Goal: Task Accomplishment & Management: Use online tool/utility

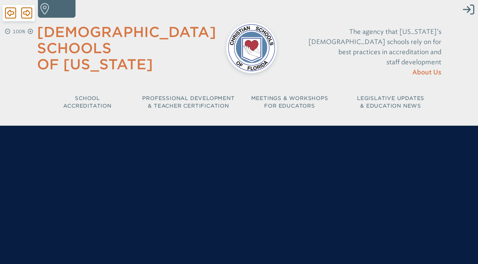
click at [274, 63] on div at bounding box center [251, 48] width 71 height 67
click at [10, 12] on icon at bounding box center [10, 13] width 11 height 13
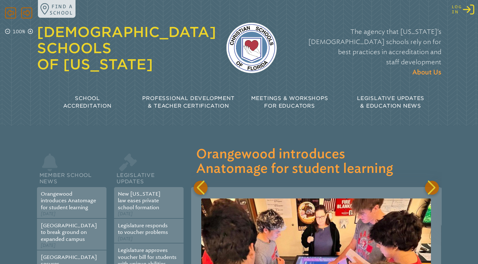
click at [468, 11] on icon "Log in or Create Account" at bounding box center [468, 9] width 11 height 11
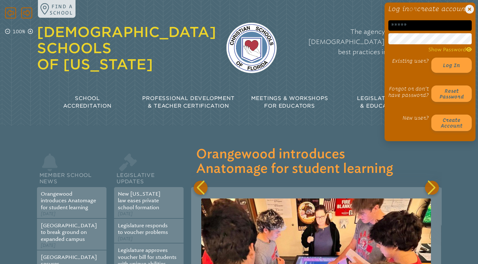
click at [429, 31] on input "email" at bounding box center [429, 25] width 83 height 10
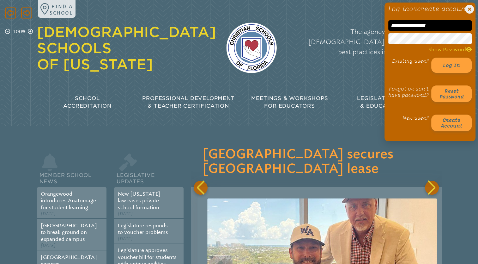
scroll to position [0, 500]
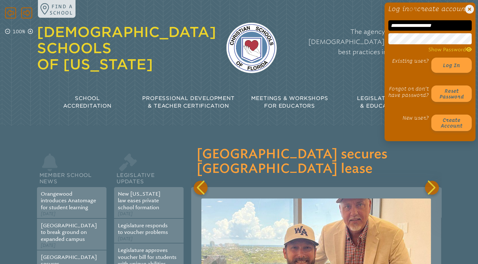
type input "**********"
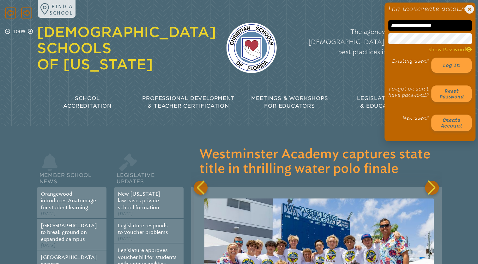
scroll to position [0, 749]
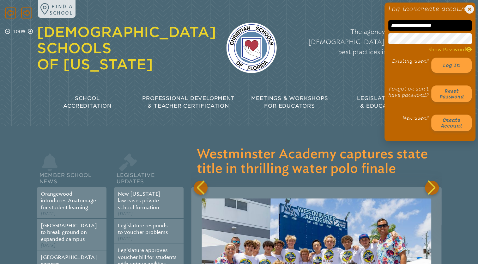
click at [431, 58] on button "Log in" at bounding box center [451, 65] width 40 height 15
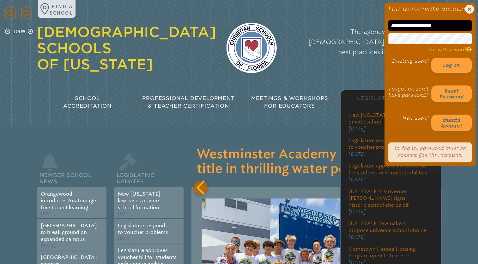
click at [356, 89] on div "Legislative Updates" at bounding box center [390, 98] width 101 height 18
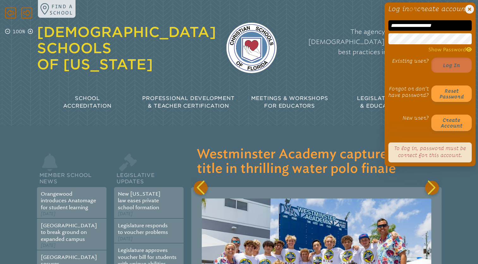
click at [447, 72] on button "Log in" at bounding box center [451, 65] width 40 height 15
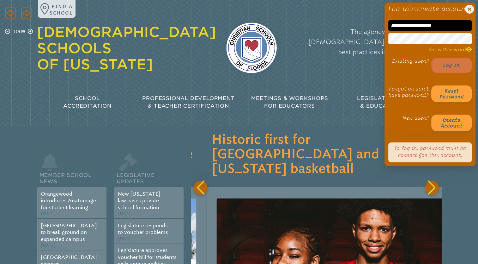
scroll to position [0, 1000]
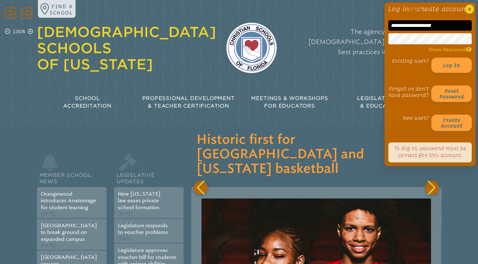
click at [466, 8] on icon at bounding box center [469, 9] width 9 height 9
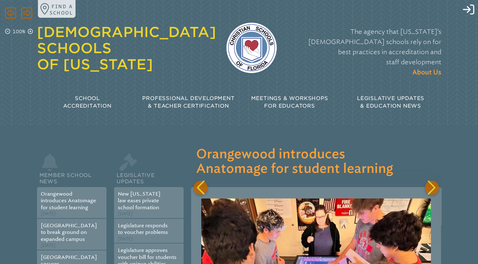
click at [470, 15] on div "Find a school" at bounding box center [258, 9] width 440 height 18
click at [470, 7] on icon "Log in or Create Account" at bounding box center [468, 9] width 11 height 11
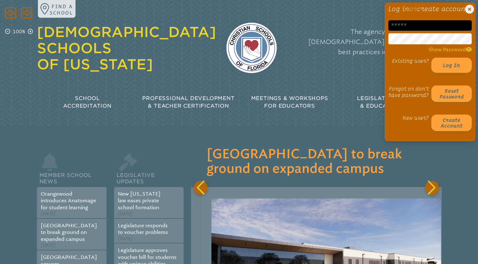
scroll to position [0, 250]
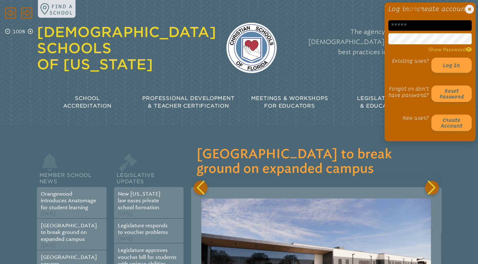
click at [425, 31] on input "email" at bounding box center [429, 25] width 83 height 10
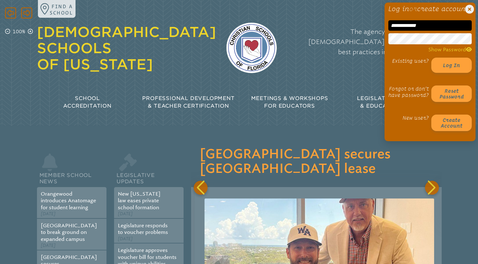
scroll to position [0, 500]
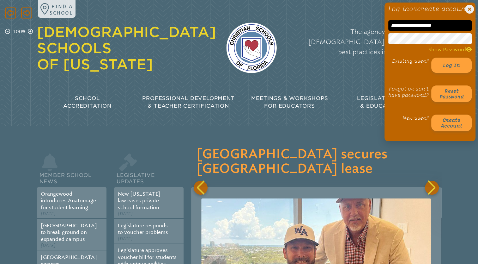
type input "**********"
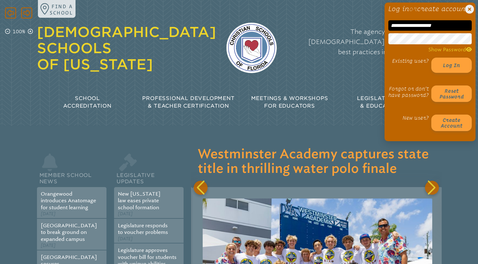
scroll to position [0, 749]
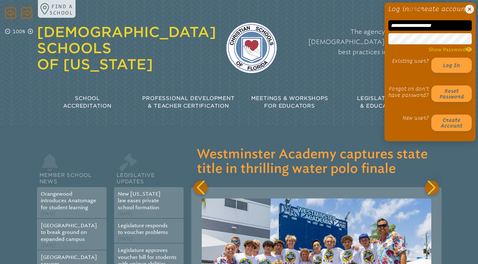
click at [431, 58] on button "Log in" at bounding box center [451, 65] width 40 height 15
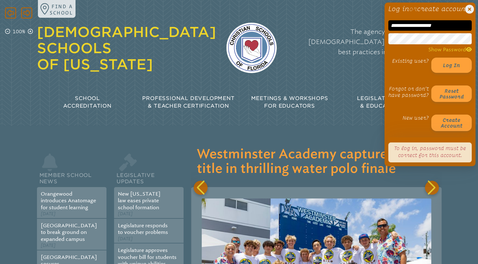
click at [394, 118] on div "Existing user? Log in Forgot or don’t have password? Reset password New user? C…" at bounding box center [429, 94] width 83 height 73
click at [445, 71] on button "Log in" at bounding box center [451, 65] width 40 height 15
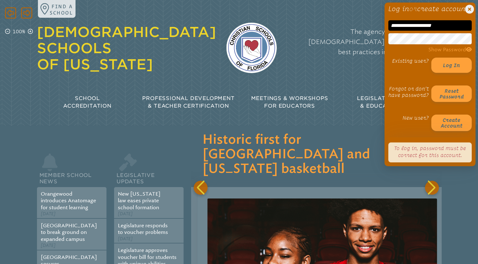
scroll to position [0, 1000]
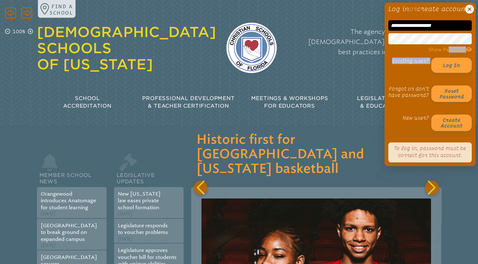
drag, startPoint x: 442, startPoint y: 62, endPoint x: 445, endPoint y: 57, distance: 6.1
click at [445, 57] on form "**********" at bounding box center [429, 75] width 83 height 111
click at [445, 52] on span "Show Password" at bounding box center [449, 49] width 43 height 6
click at [442, 69] on button "Log in" at bounding box center [451, 65] width 40 height 15
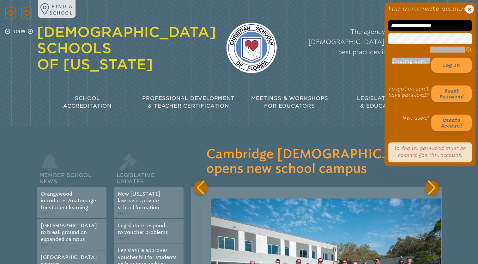
scroll to position [0, 1500]
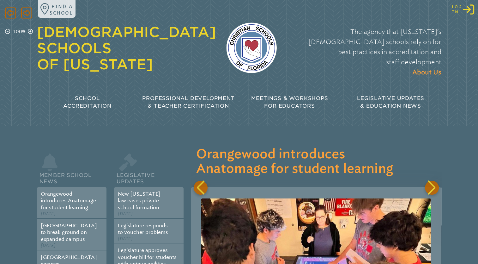
click at [463, 11] on icon "Log in or Create Account" at bounding box center [468, 9] width 11 height 11
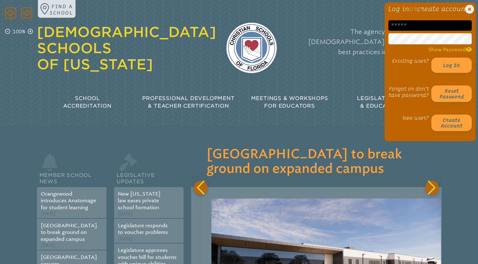
scroll to position [0, 250]
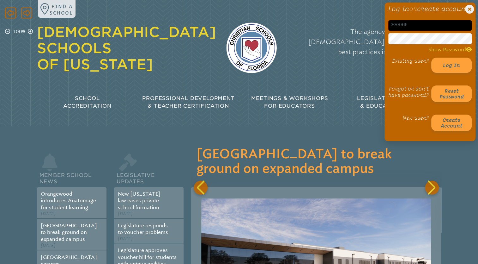
click at [434, 30] on input "email" at bounding box center [429, 25] width 83 height 10
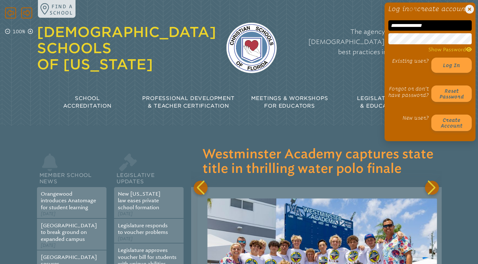
scroll to position [0, 749]
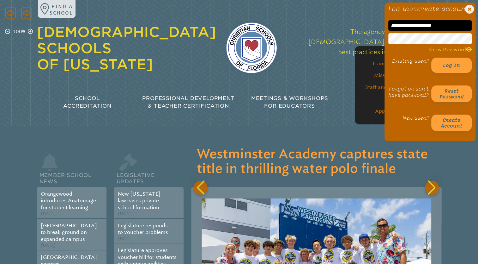
type input "**********"
click at [353, 55] on p "The agency that Florida’s Christian schools rely on for best practices in accre…" at bounding box center [364, 52] width 155 height 51
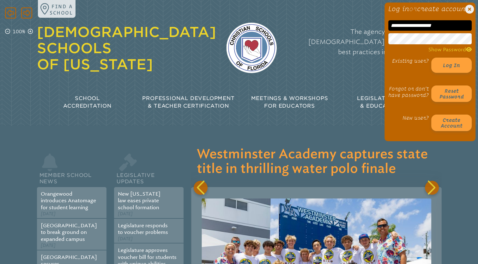
click at [357, 63] on div "The agency that Florida’s Christian schools rely on for best practices in accre…" at bounding box center [364, 52] width 155 height 64
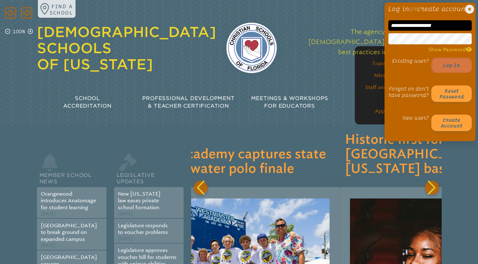
click at [454, 71] on button "Log in" at bounding box center [451, 65] width 40 height 15
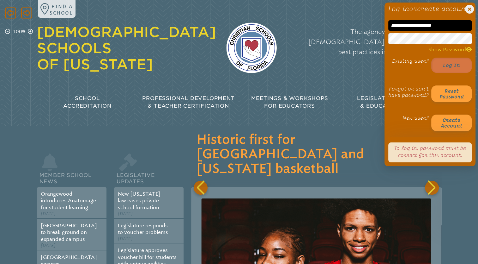
scroll to position [0, 1000]
click at [459, 52] on span "Show Password" at bounding box center [449, 49] width 43 height 6
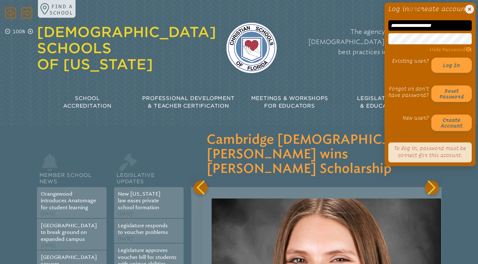
scroll to position [0, 1250]
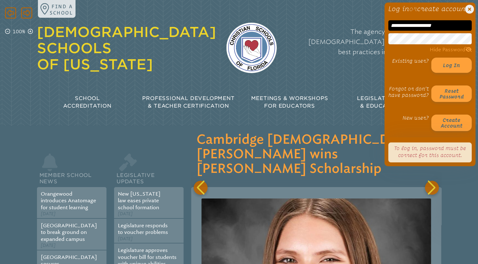
click at [431, 58] on button "Log in" at bounding box center [451, 65] width 40 height 15
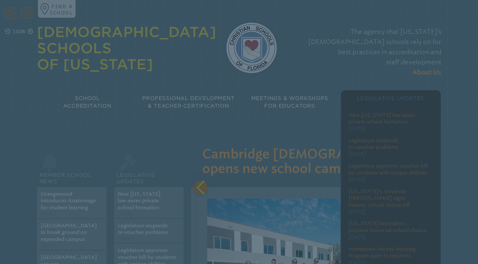
scroll to position [0, 1500]
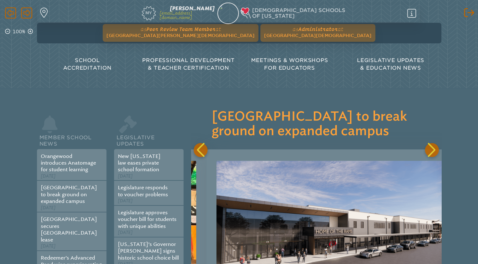
scroll to position [0, 250]
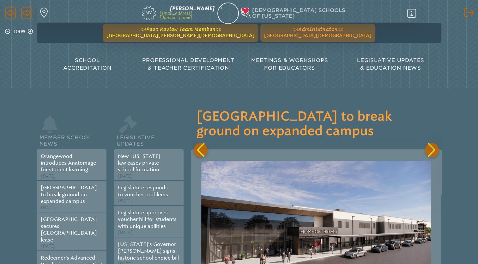
click at [215, 31] on span "Peer Review Team Member" at bounding box center [180, 29] width 69 height 6
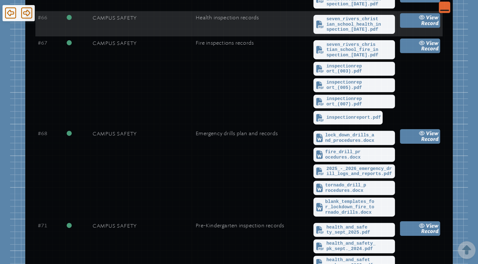
scroll to position [255, 0]
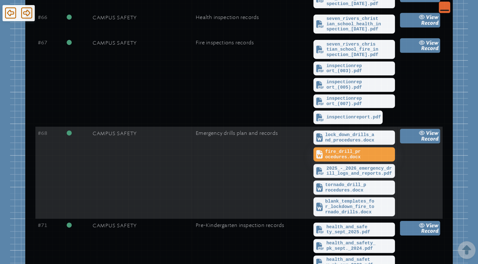
click at [351, 151] on span "fire_drill_procedures.docx" at bounding box center [354, 154] width 78 height 11
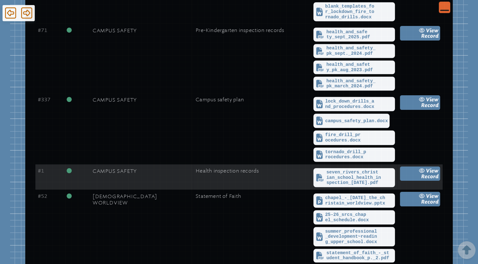
scroll to position [504, 0]
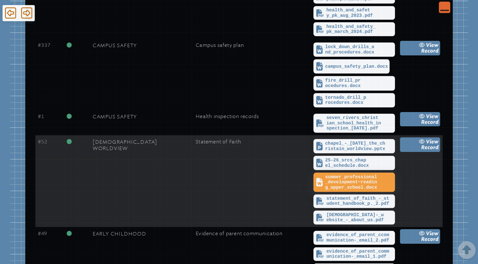
click at [325, 180] on span "summer_professional_development~reading_upper_school.docx" at bounding box center [359, 182] width 68 height 16
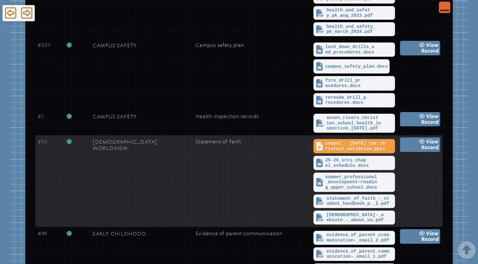
click at [326, 145] on span "chapel_-_[DATE]_the_christain_worldview.pptx" at bounding box center [359, 146] width 68 height 10
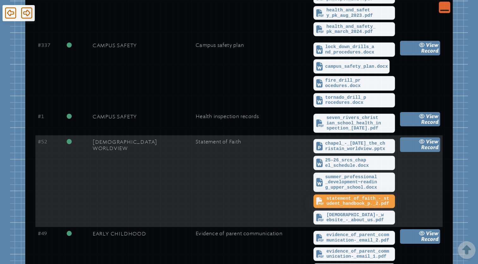
click at [328, 197] on span "statement_of_faith_-_student_handbook_p._2.pdf" at bounding box center [359, 201] width 67 height 10
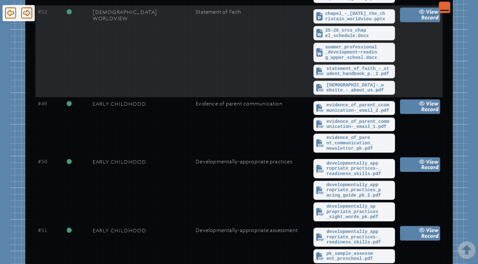
scroll to position [635, 0]
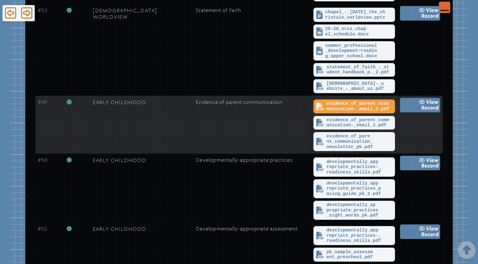
click at [335, 106] on span "evidence_of_parent_ccommunication-_email_2.pdf" at bounding box center [359, 106] width 67 height 10
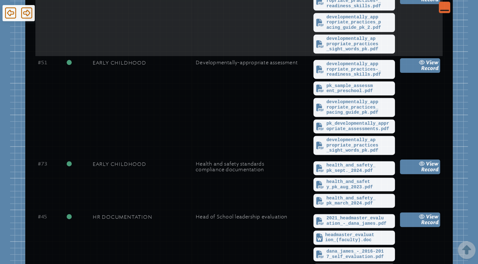
scroll to position [803, 0]
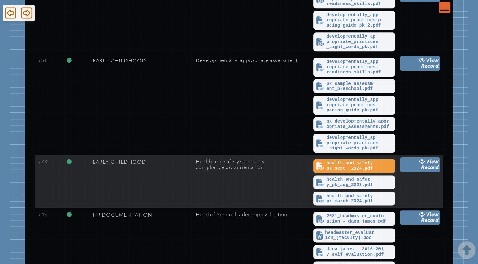
click at [342, 162] on span "health_and_safety_pk_sept._2024.pdf" at bounding box center [359, 165] width 67 height 10
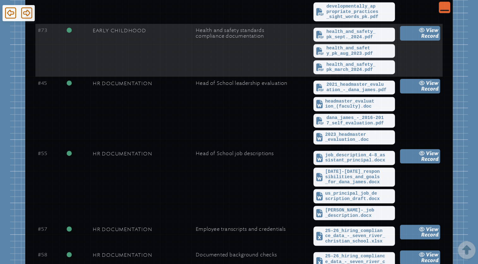
scroll to position [936, 0]
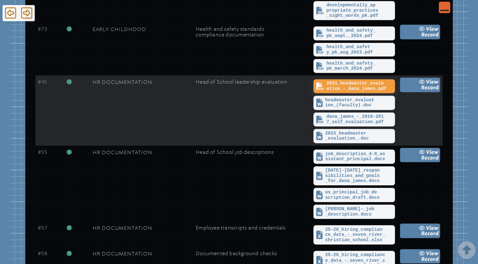
click at [348, 83] on span "2021_headmaster_evaluation_-_dana_james.pdf" at bounding box center [359, 86] width 67 height 10
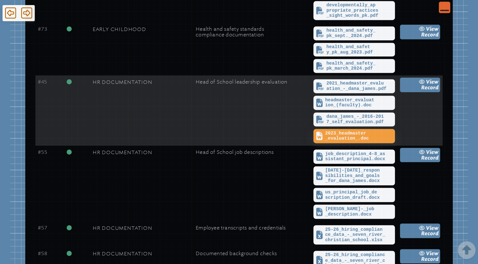
click at [330, 130] on span "2023_headmaster_evaluation_.doc" at bounding box center [359, 135] width 68 height 10
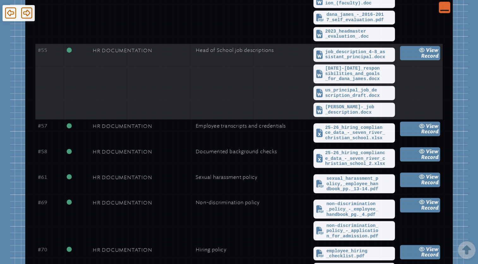
scroll to position [1039, 0]
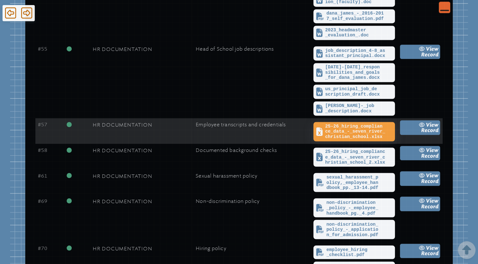
click at [352, 128] on span "25-26_hiring_compliance_data_-_seven_river_christian_school.xlsx" at bounding box center [359, 132] width 68 height 16
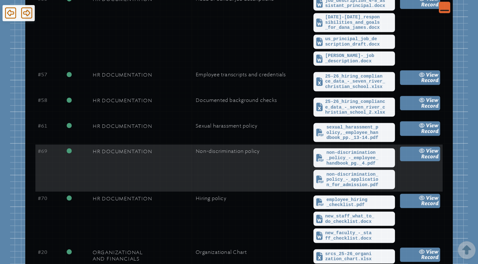
scroll to position [1106, 0]
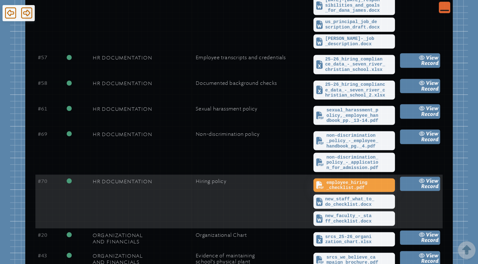
click at [332, 179] on span "employee_hiring_checklist.pdf" at bounding box center [359, 184] width 67 height 10
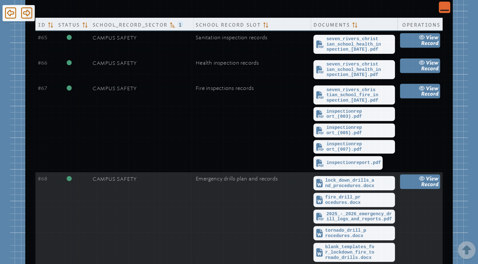
scroll to position [209, 0]
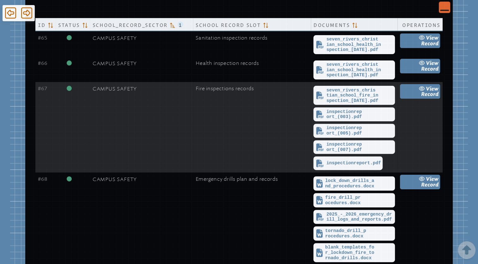
click at [162, 138] on td "Campus Safety" at bounding box center [141, 127] width 103 height 90
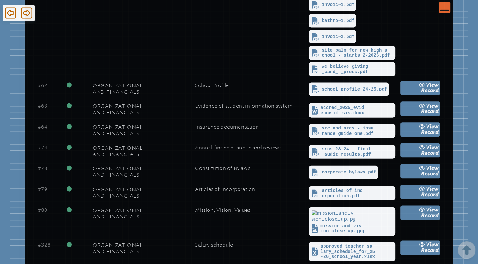
scroll to position [1386, 0]
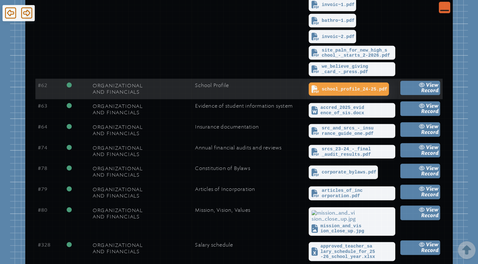
click at [334, 87] on span "school_profile_24-25.pdf" at bounding box center [354, 89] width 65 height 5
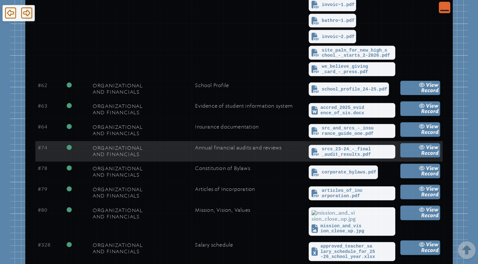
scroll to position [1398, 0]
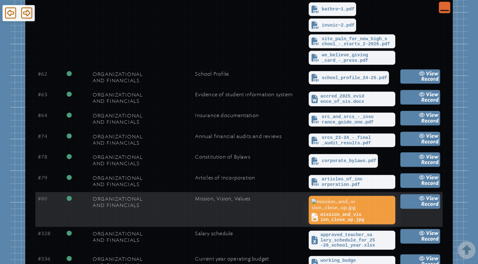
click at [332, 206] on img at bounding box center [340, 204] width 61 height 14
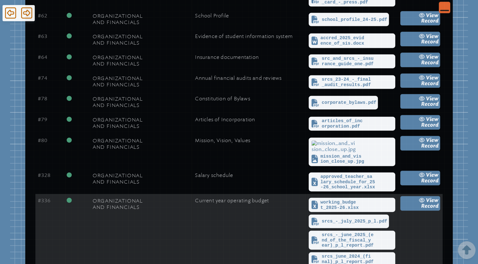
scroll to position [1442, 0]
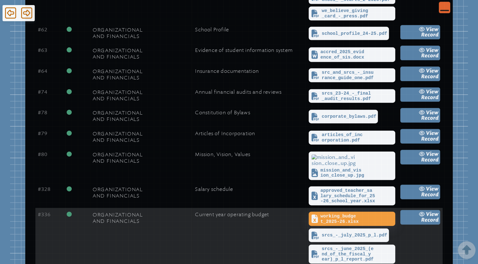
click at [337, 217] on span "working_budget_2025-26.xlsx" at bounding box center [351, 218] width 83 height 11
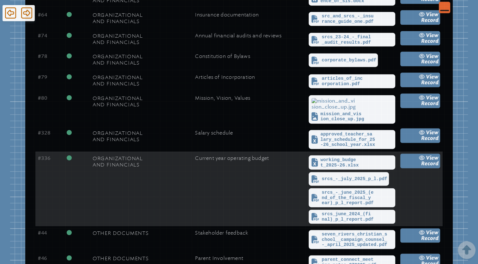
scroll to position [1499, 0]
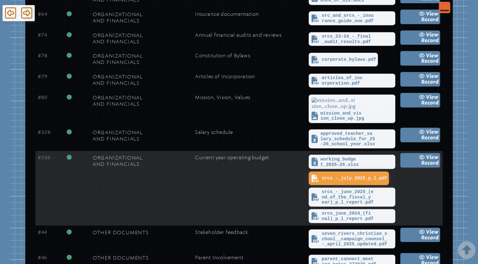
click at [345, 175] on span "srcs_-_july_2025_p_l.pdf" at bounding box center [354, 177] width 65 height 5
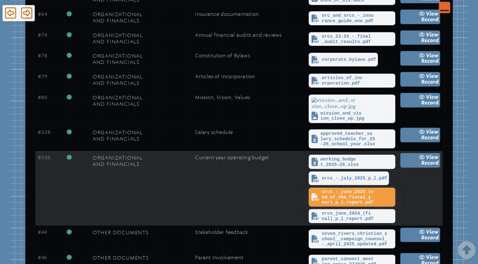
click at [342, 195] on span "srcs_-_june_2025_(end_of_the_fiscal_year)_p_l_report.pdf" at bounding box center [358, 197] width 72 height 16
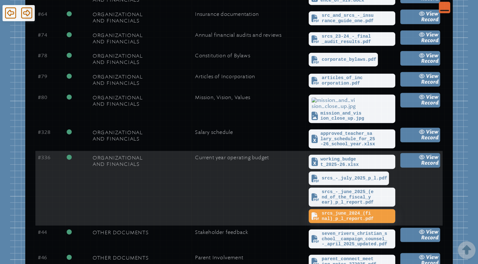
click at [350, 213] on span "srcs_june_2024_(final)_p_l_report.pdf" at bounding box center [358, 215] width 72 height 10
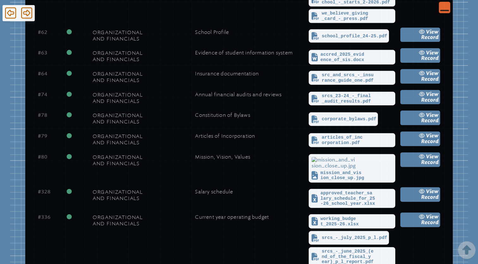
scroll to position [1437, 0]
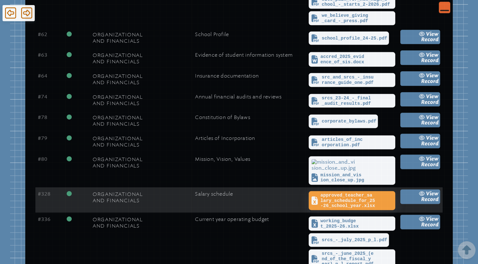
click at [321, 198] on span "approved_teacher_salary_schedule_for_25-26_school_year.xlsx" at bounding box center [356, 200] width 73 height 16
